Goal: Information Seeking & Learning: Check status

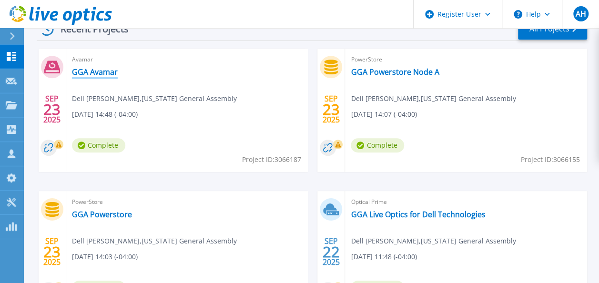
scroll to position [238, 0]
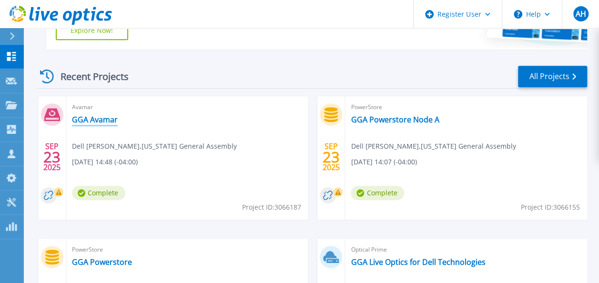
click at [102, 121] on link "GGA Avamar" at bounding box center [95, 120] width 46 height 10
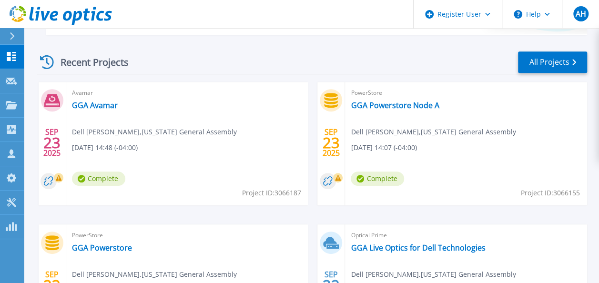
scroll to position [238, 0]
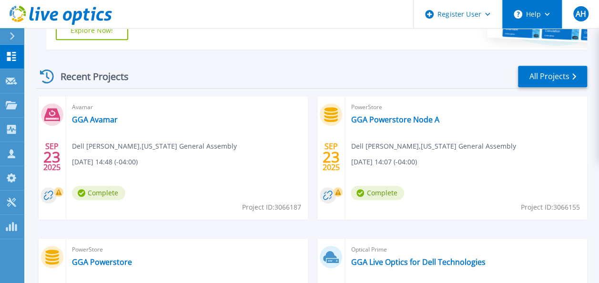
click at [544, 13] on icon at bounding box center [546, 14] width 5 height 3
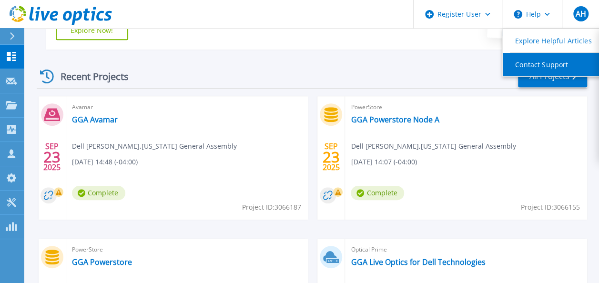
click at [540, 69] on link "Contact Support" at bounding box center [556, 64] width 106 height 23
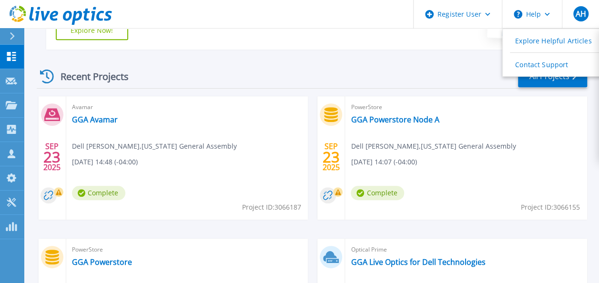
scroll to position [286, 0]
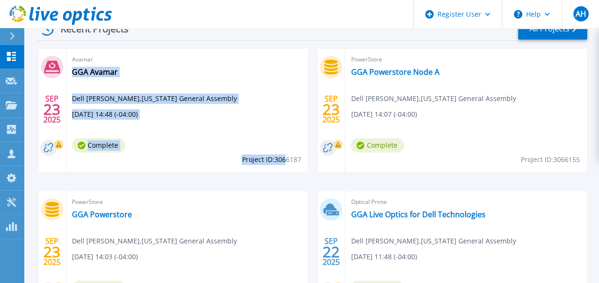
drag, startPoint x: 237, startPoint y: 158, endPoint x: 286, endPoint y: 160, distance: 48.6
click at [286, 160] on div "Avamar GGA Avamar Dell Claborn , Georgia General Assembly 09/23/2025, 14:48 (-0…" at bounding box center [187, 110] width 242 height 123
drag, startPoint x: 286, startPoint y: 160, endPoint x: 285, endPoint y: 142, distance: 18.1
click at [285, 142] on div "Avamar GGA Avamar Dell Claborn , Georgia General Assembly 09/23/2025, 14:48 (-0…" at bounding box center [187, 110] width 242 height 123
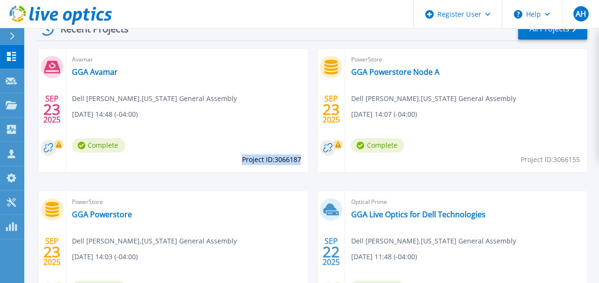
drag, startPoint x: 240, startPoint y: 158, endPoint x: 300, endPoint y: 160, distance: 59.6
click at [300, 160] on span "Project ID: 3066187" at bounding box center [270, 159] width 59 height 10
copy span "Project ID: 3066187"
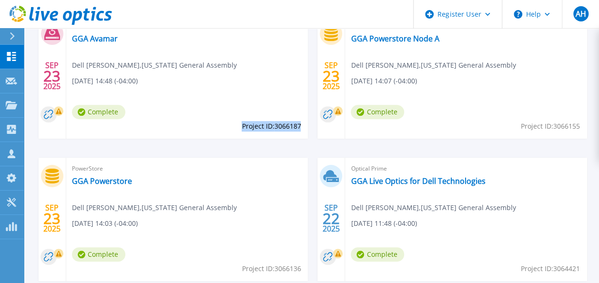
scroll to position [333, 0]
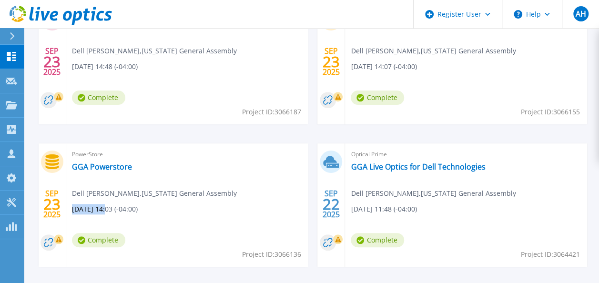
drag, startPoint x: 108, startPoint y: 207, endPoint x: 73, endPoint y: 207, distance: 34.3
click at [73, 207] on span "[DATE] 14:03 (-04:00)" at bounding box center [105, 209] width 66 height 10
click at [248, 252] on span "Project ID: 3066136" at bounding box center [270, 254] width 59 height 10
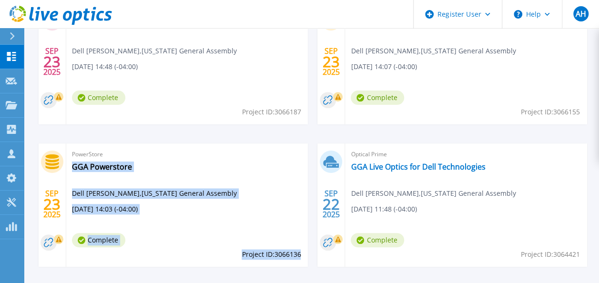
drag, startPoint x: 238, startPoint y: 253, endPoint x: 300, endPoint y: 255, distance: 61.5
click at [300, 255] on div "PowerStore GGA Powerstore Dell Claborn , Georgia General Assembly 09/23/2025, 1…" at bounding box center [187, 204] width 242 height 123
drag, startPoint x: 300, startPoint y: 255, endPoint x: 288, endPoint y: 234, distance: 24.5
click at [288, 234] on div "PowerStore GGA Powerstore Dell Claborn , Georgia General Assembly 09/23/2025, 1…" at bounding box center [187, 204] width 242 height 123
click at [238, 254] on div "PowerStore GGA Powerstore Dell Claborn , Georgia General Assembly 09/23/2025, 1…" at bounding box center [187, 204] width 242 height 123
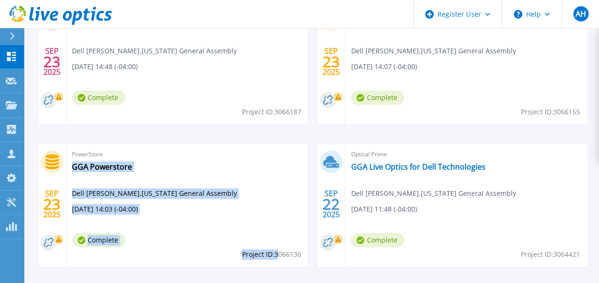
drag, startPoint x: 239, startPoint y: 253, endPoint x: 276, endPoint y: 258, distance: 37.4
click at [276, 258] on div "PowerStore GGA Powerstore Dell Claborn , Georgia General Assembly 09/23/2025, 1…" at bounding box center [187, 204] width 242 height 123
click at [288, 241] on div "PowerStore GGA Powerstore Dell Claborn , Georgia General Assembly 09/23/2025, 1…" at bounding box center [187, 204] width 242 height 123
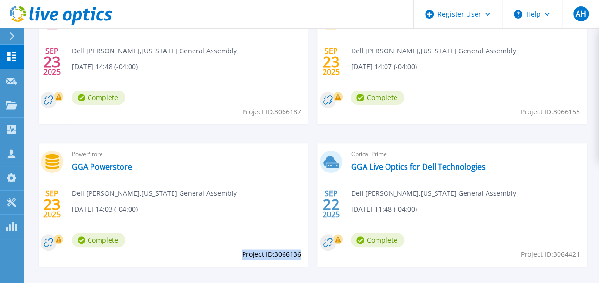
drag, startPoint x: 299, startPoint y: 255, endPoint x: 241, endPoint y: 254, distance: 58.1
click at [241, 254] on span "Project ID: 3066136" at bounding box center [270, 254] width 59 height 10
copy span "Project ID: 3066136"
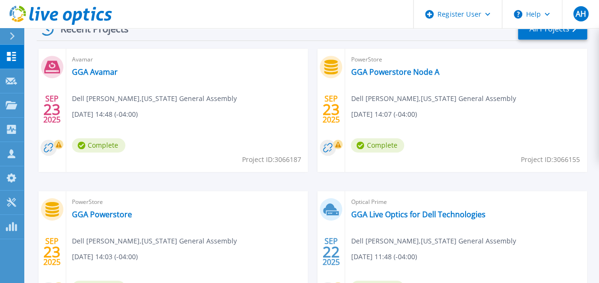
scroll to position [238, 0]
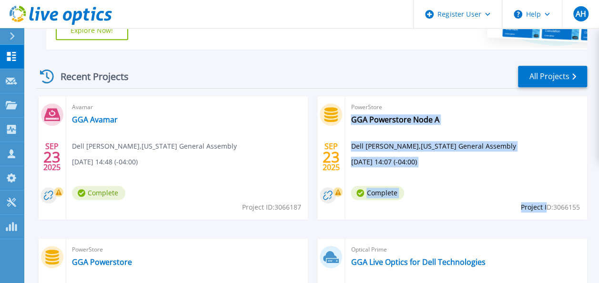
drag, startPoint x: 518, startPoint y: 204, endPoint x: 544, endPoint y: 208, distance: 26.0
click at [544, 208] on div "PowerStore GGA Powerstore Node A Dell Claborn , Georgia General Assembly 09/23/…" at bounding box center [466, 157] width 242 height 123
drag, startPoint x: 544, startPoint y: 208, endPoint x: 540, endPoint y: 187, distance: 21.3
click at [540, 187] on div "PowerStore GGA Powerstore Node A Dell Claborn , Georgia General Assembly 09/23/…" at bounding box center [466, 157] width 242 height 123
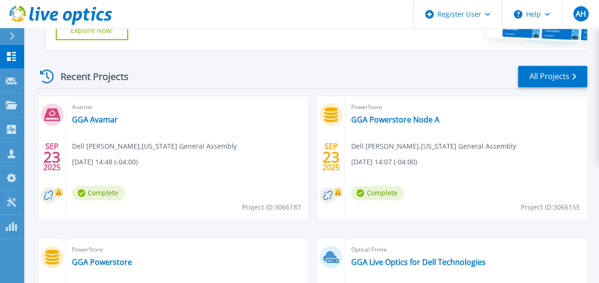
click at [579, 205] on span "Project ID: 3066155" at bounding box center [550, 207] width 59 height 10
drag, startPoint x: 579, startPoint y: 205, endPoint x: 520, endPoint y: 211, distance: 59.4
click at [521, 211] on span "Project ID: 3066155" at bounding box center [550, 207] width 59 height 10
copy span "Project ID: 3066155"
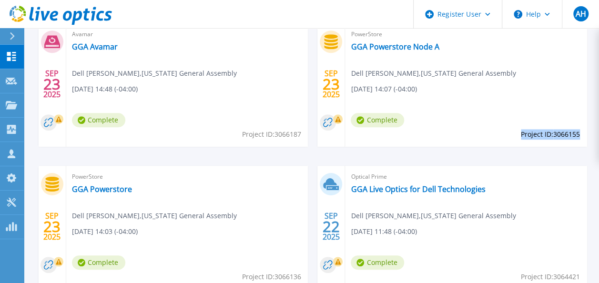
scroll to position [333, 0]
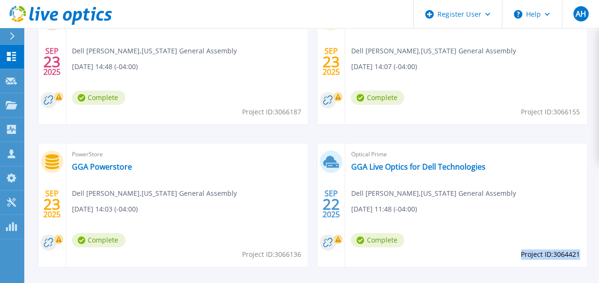
drag, startPoint x: 519, startPoint y: 254, endPoint x: 578, endPoint y: 253, distance: 59.1
click at [578, 253] on span "Project ID: 3064421" at bounding box center [550, 254] width 59 height 10
copy span "Project ID: 3064421"
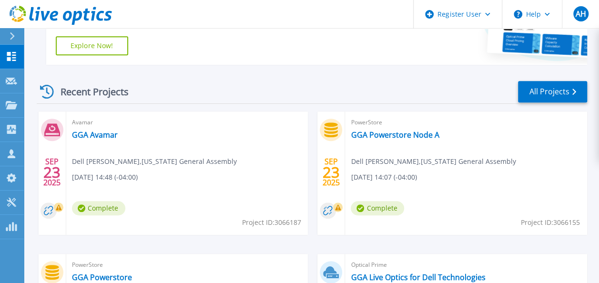
scroll to position [238, 0]
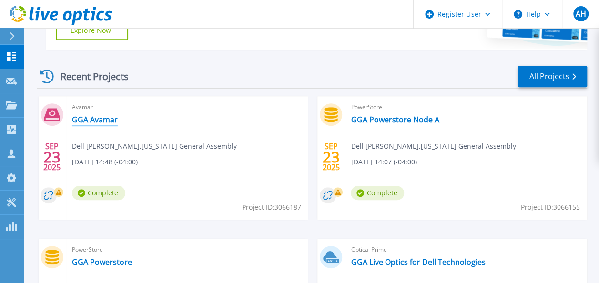
click at [101, 118] on link "GGA Avamar" at bounding box center [95, 120] width 46 height 10
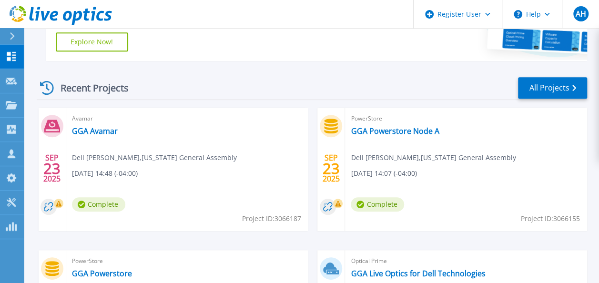
scroll to position [238, 0]
